Goal: Information Seeking & Learning: Learn about a topic

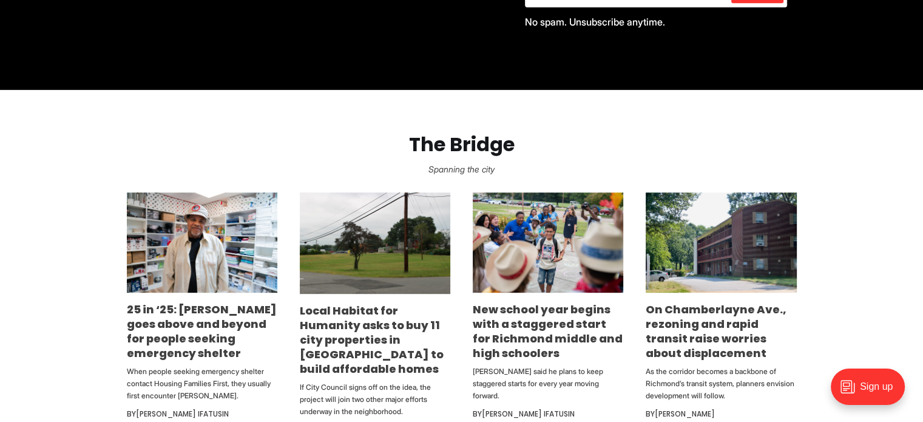
scroll to position [607, 0]
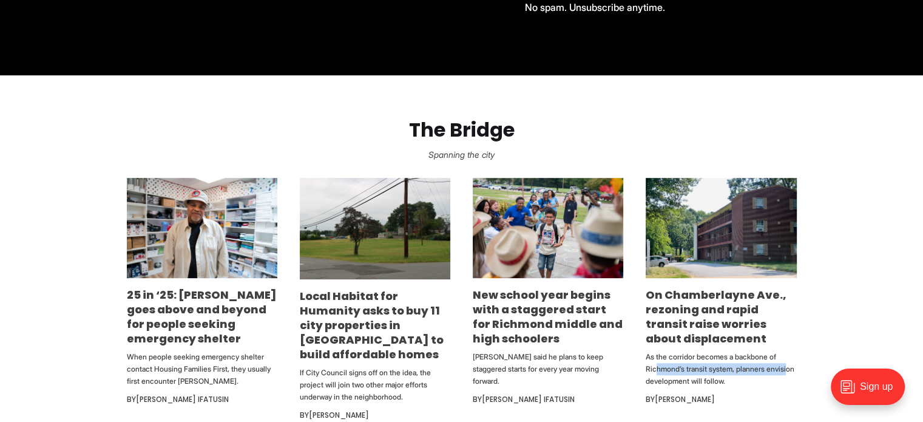
drag, startPoint x: 654, startPoint y: 368, endPoint x: 784, endPoint y: 371, distance: 130.5
click at [784, 371] on p "As the corridor becomes a backbone of Richmond’s transit system, planners envis…" at bounding box center [720, 369] width 150 height 36
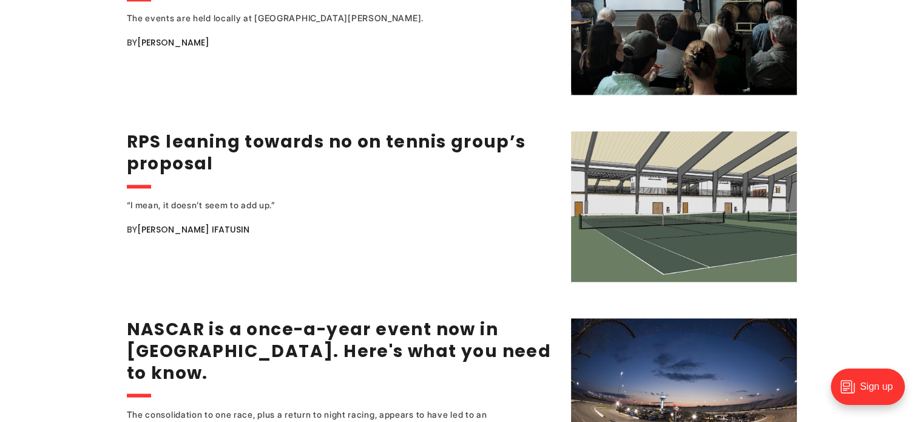
scroll to position [2063, 0]
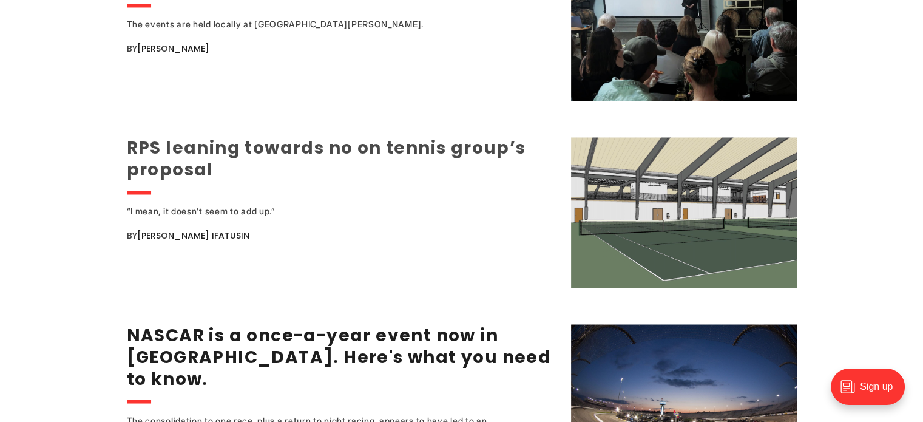
click at [277, 147] on link "RPS leaning towards no on tennis group’s proposal" at bounding box center [326, 159] width 399 height 46
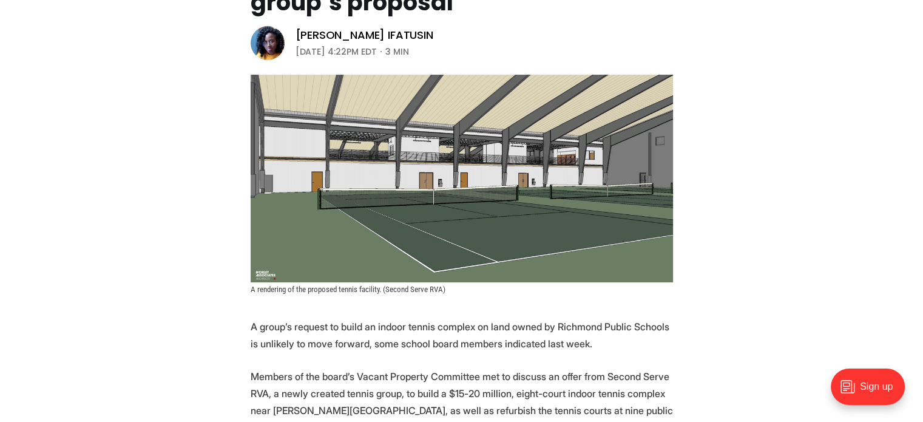
scroll to position [243, 0]
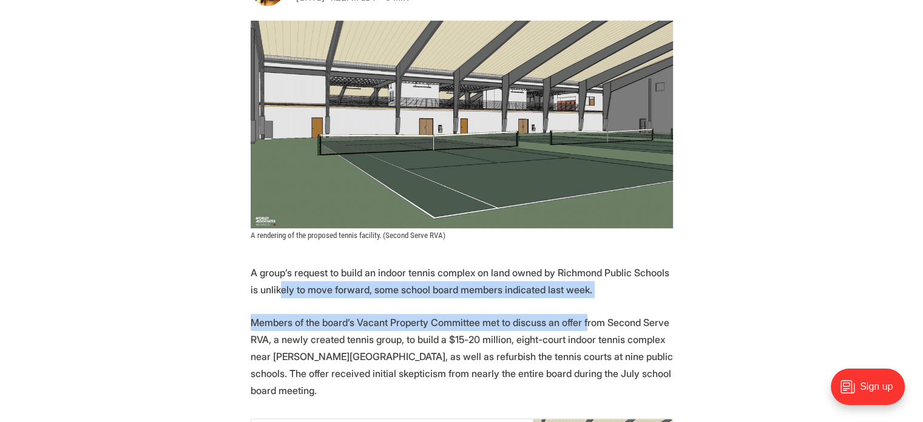
drag, startPoint x: 269, startPoint y: 286, endPoint x: 578, endPoint y: 322, distance: 310.2
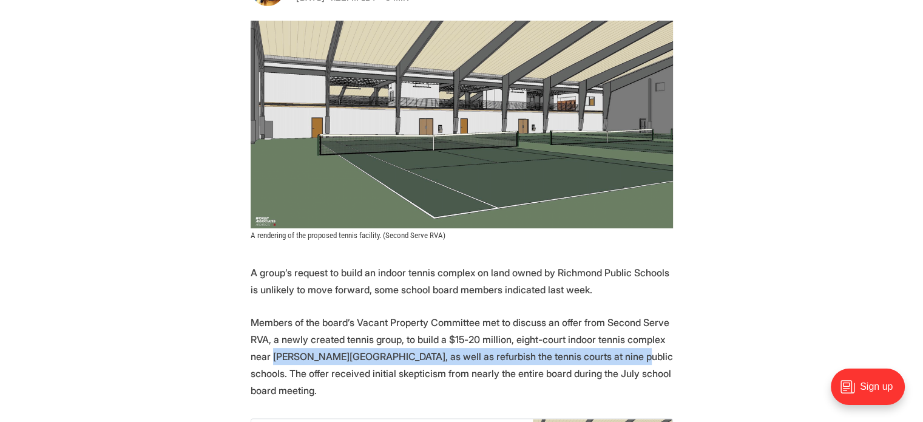
drag, startPoint x: 274, startPoint y: 359, endPoint x: 606, endPoint y: 364, distance: 331.9
click at [606, 364] on p "Members of the board’s Vacant Property Committee met to discuss an offer from S…" at bounding box center [462, 356] width 422 height 85
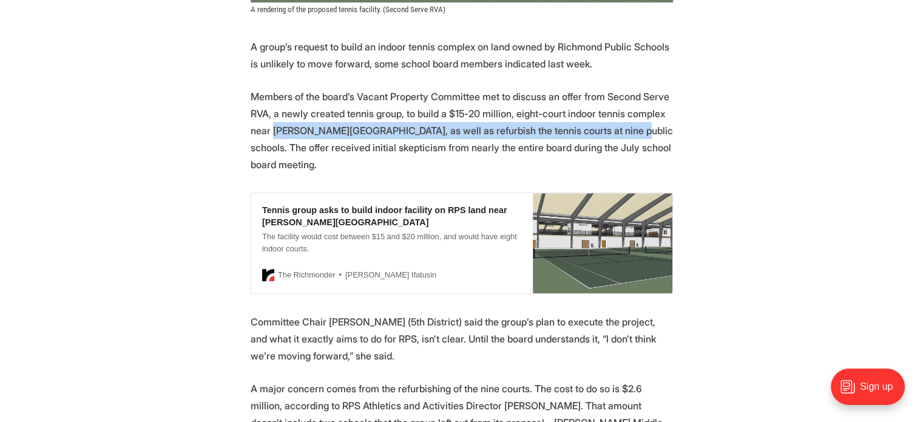
scroll to position [485, 0]
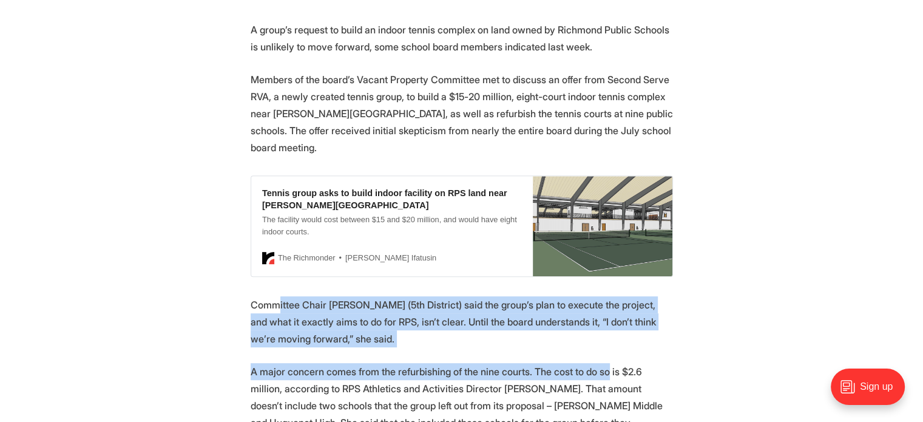
drag, startPoint x: 278, startPoint y: 283, endPoint x: 598, endPoint y: 357, distance: 328.2
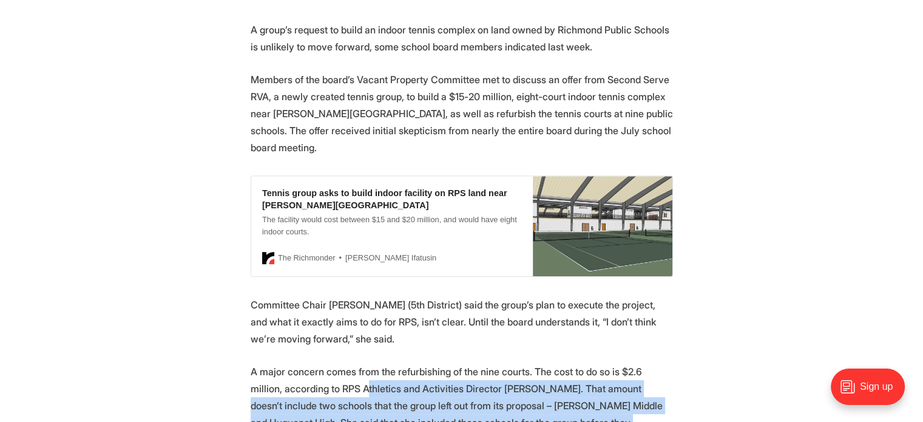
drag, startPoint x: 332, startPoint y: 377, endPoint x: 608, endPoint y: 400, distance: 276.3
click at [608, 400] on p "A major concern comes from the refurbishing of the nine courts. The cost to do …" at bounding box center [462, 405] width 422 height 85
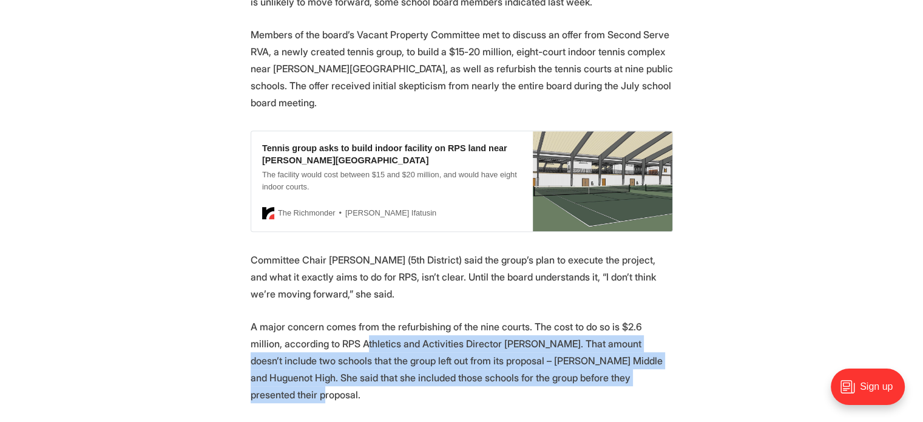
scroll to position [546, 0]
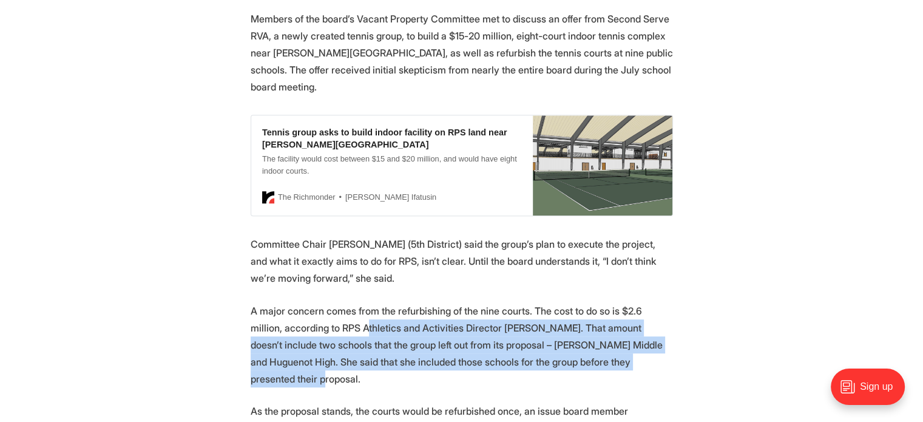
drag, startPoint x: 273, startPoint y: 393, endPoint x: 376, endPoint y: 405, distance: 103.9
click at [376, 405] on p "As the proposal stands, the courts would be refurbished once, an issue board me…" at bounding box center [462, 419] width 422 height 34
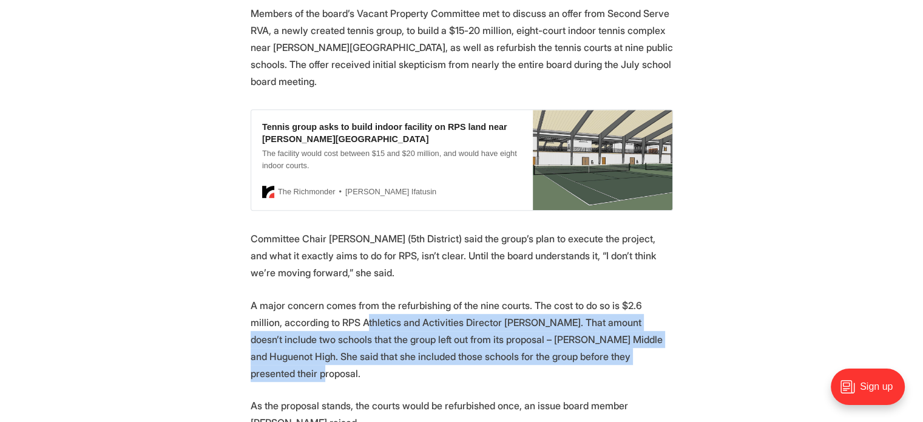
scroll to position [607, 0]
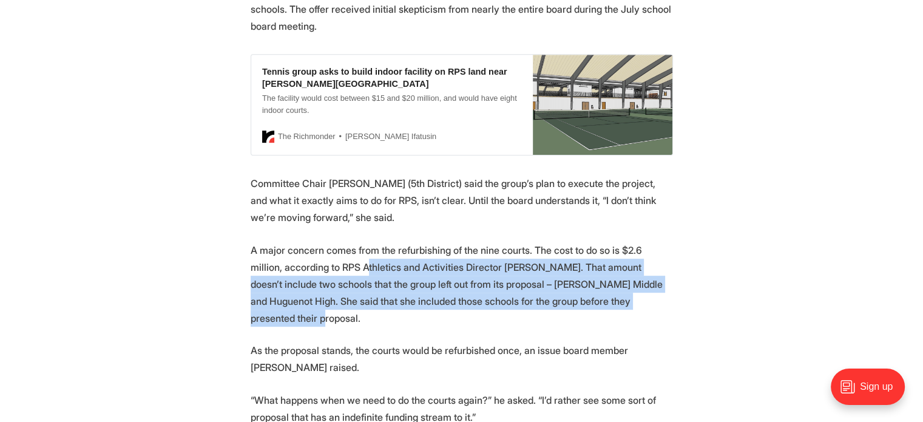
drag, startPoint x: 294, startPoint y: 383, endPoint x: 522, endPoint y: 393, distance: 228.3
click at [522, 393] on p "“What happens when we need to do the courts again?” he asked. “I’d rather see s…" at bounding box center [462, 408] width 422 height 34
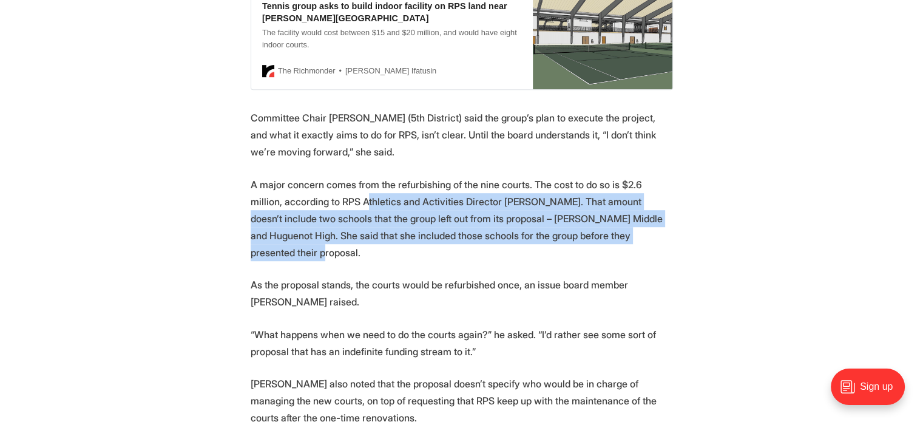
scroll to position [728, 0]
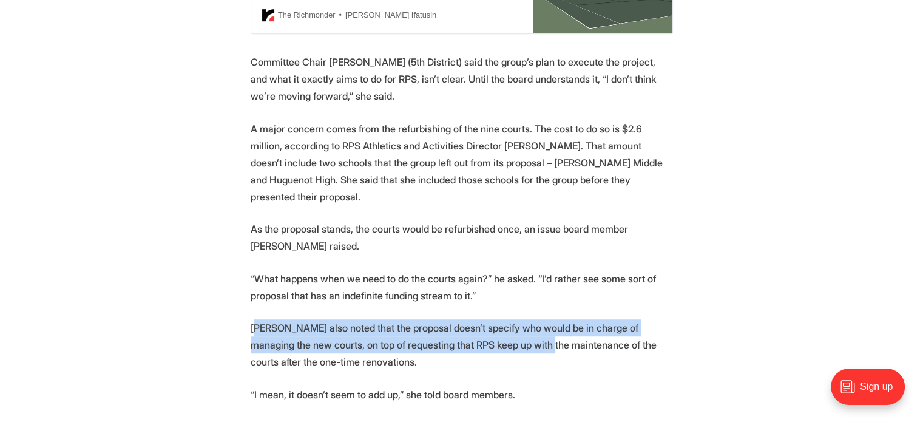
drag, startPoint x: 259, startPoint y: 309, endPoint x: 521, endPoint y: 329, distance: 262.8
click at [521, 329] on p "Ramsey also noted that the proposal doesn’t specify who would be in charge of m…" at bounding box center [462, 344] width 422 height 51
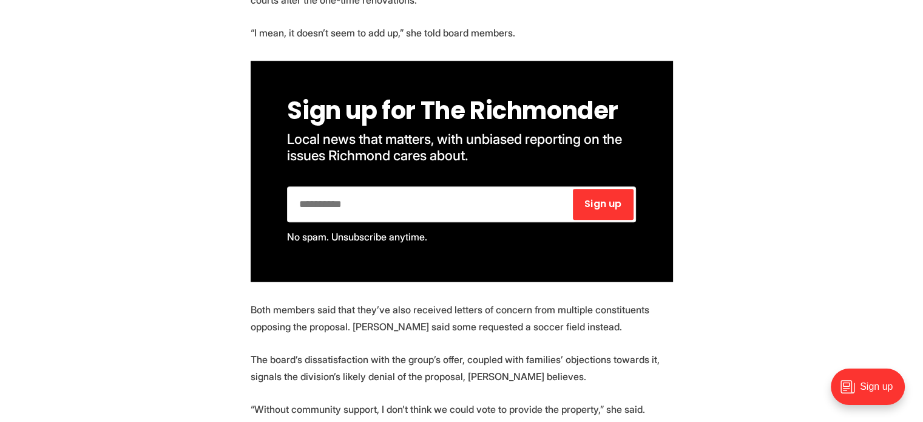
scroll to position [1092, 0]
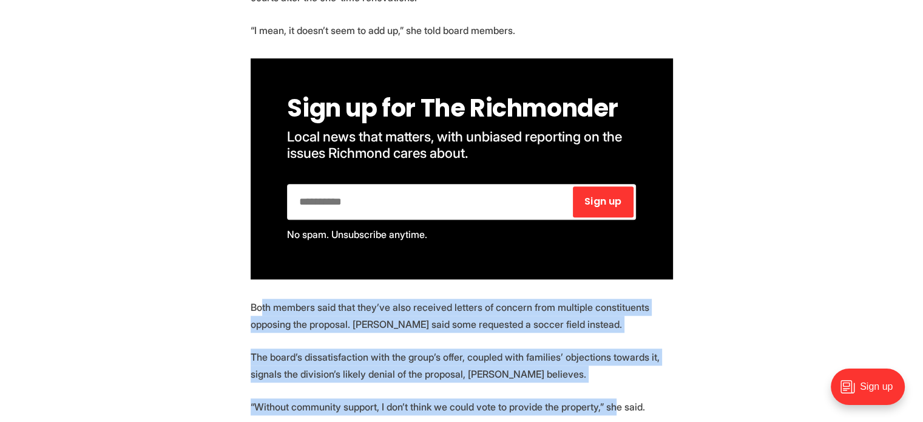
drag, startPoint x: 261, startPoint y: 289, endPoint x: 605, endPoint y: 395, distance: 359.8
click at [605, 395] on section "A group’s request to build an indoor tennis complex on land owned by Richmond P…" at bounding box center [461, 10] width 923 height 1190
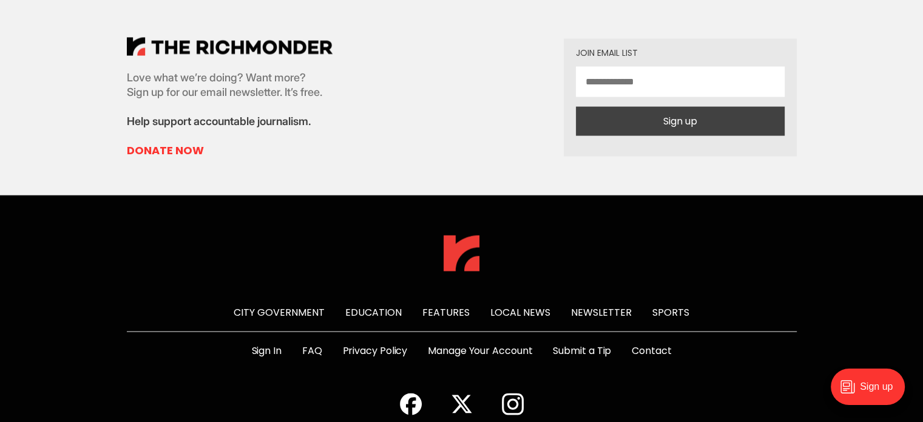
scroll to position [2503, 0]
